Goal: Information Seeking & Learning: Learn about a topic

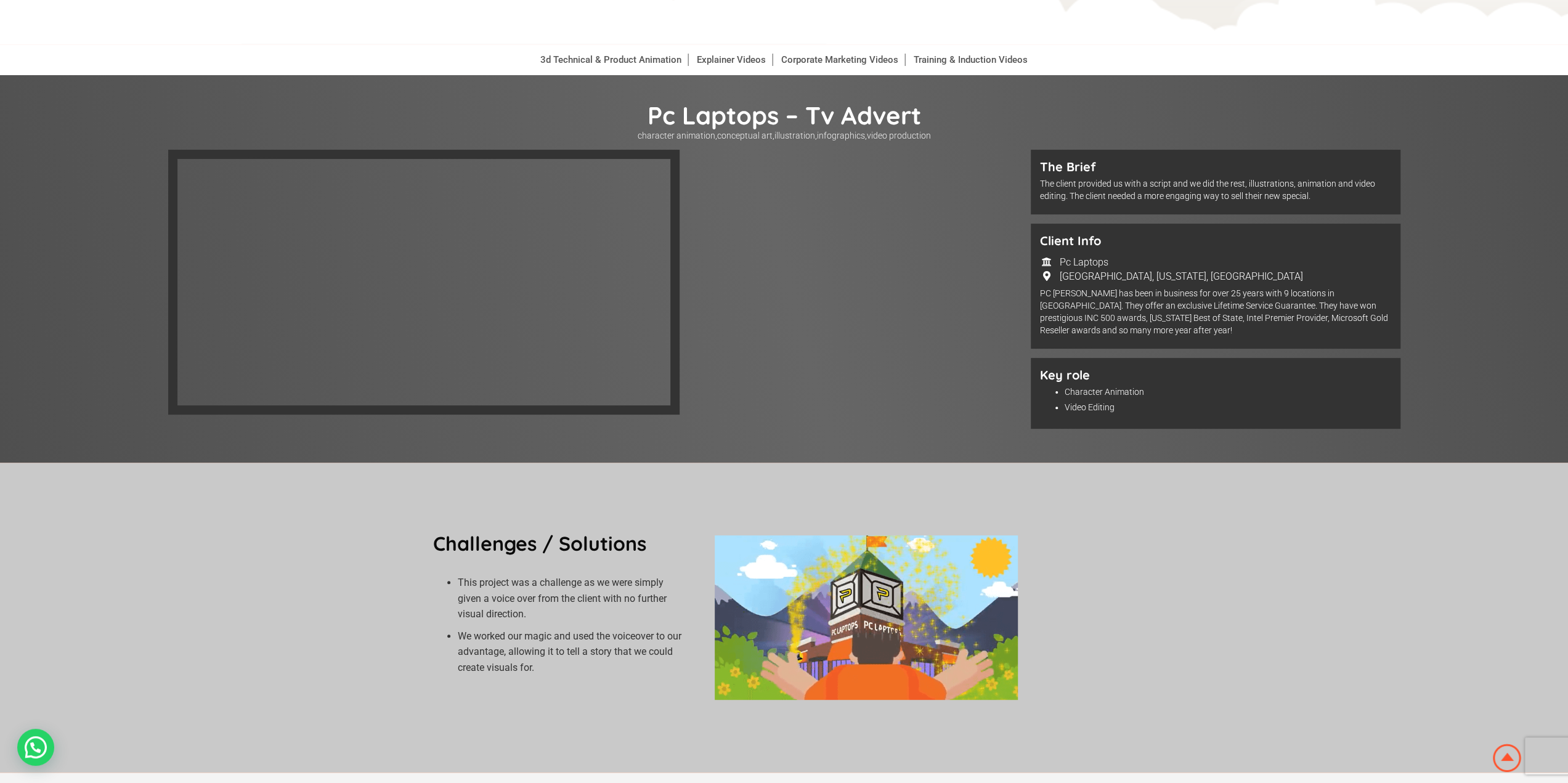
scroll to position [247, 0]
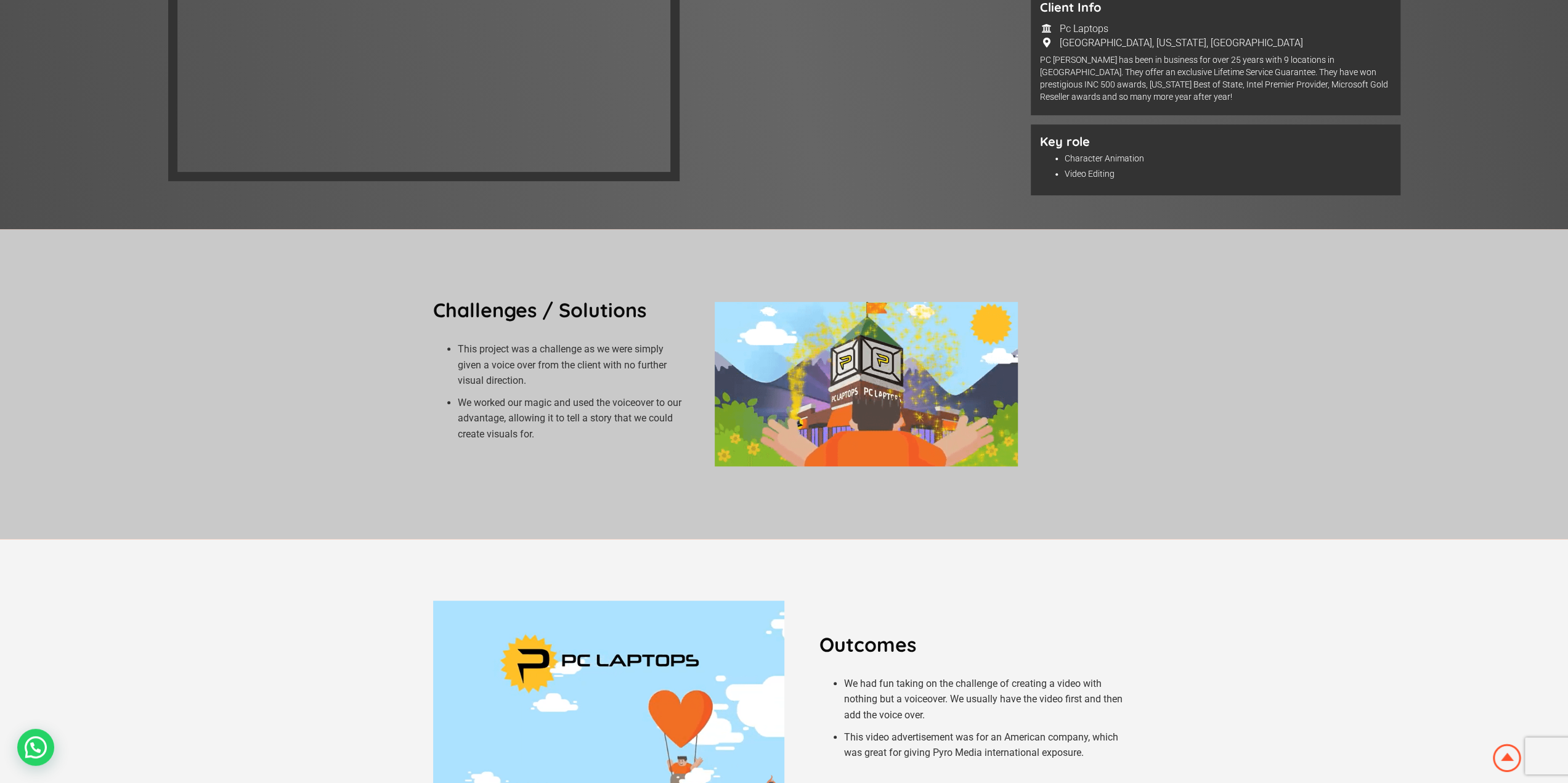
scroll to position [247, 0]
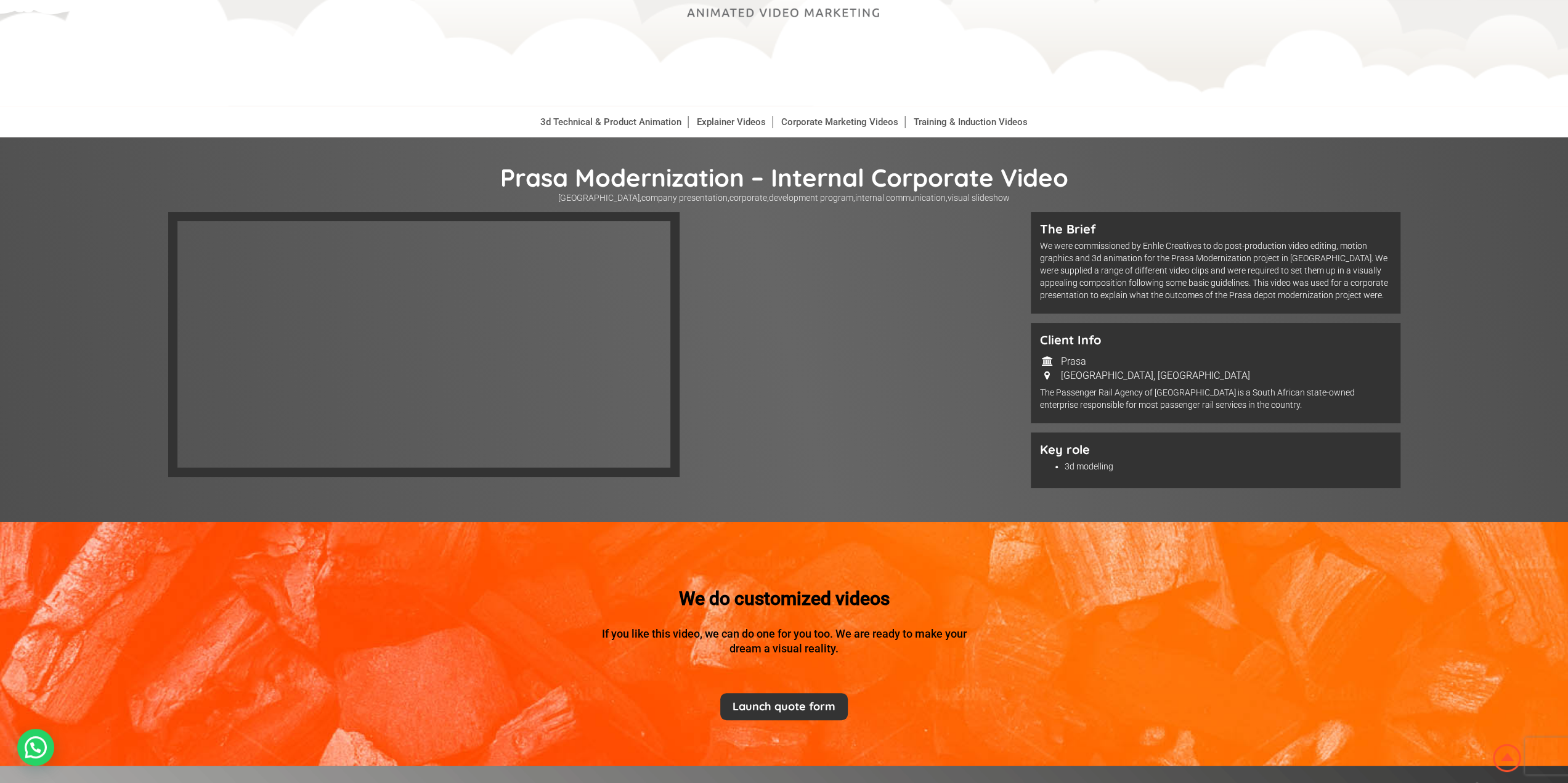
scroll to position [61, 0]
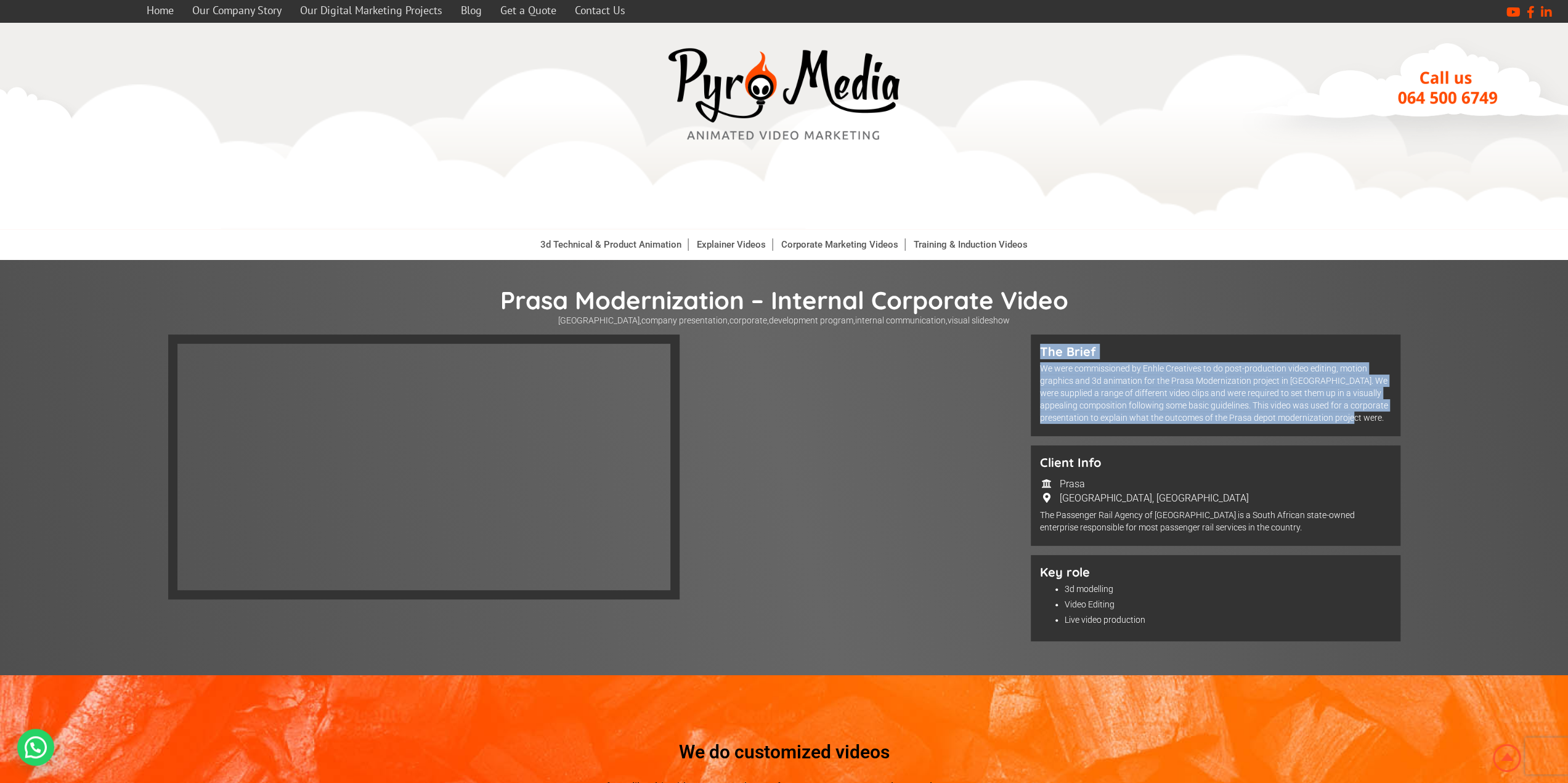
drag, startPoint x: 1376, startPoint y: 417, endPoint x: 1036, endPoint y: 342, distance: 348.2
click at [1036, 342] on div "The Brief We were commissioned by Enhle Creatives to do post-production video e…" at bounding box center [1216, 385] width 369 height 102
copy div "The Brief We were commissioned by Enhle Creatives to do post-production video e…"
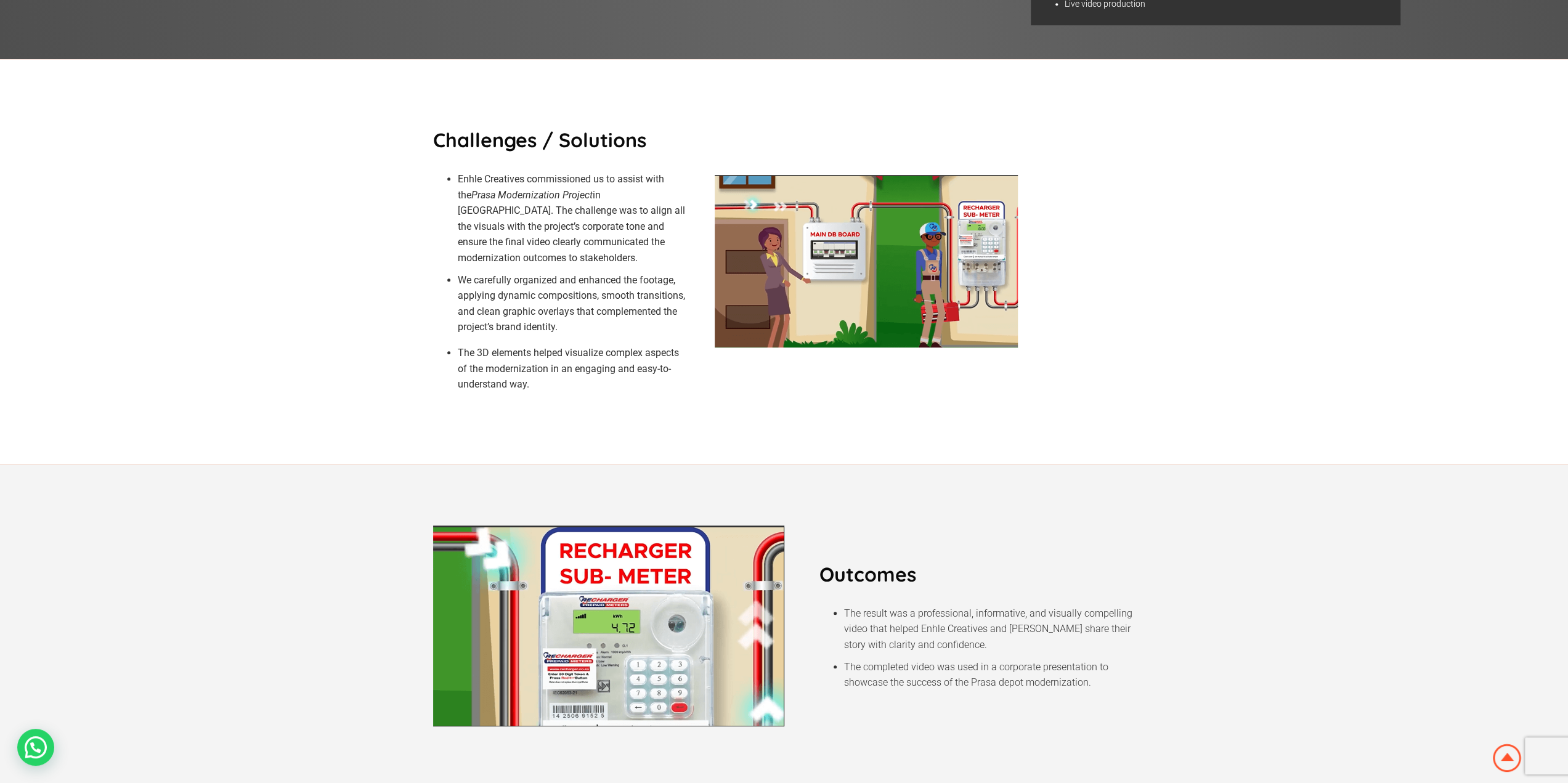
scroll to position [493, 0]
